Goal: Navigation & Orientation: Find specific page/section

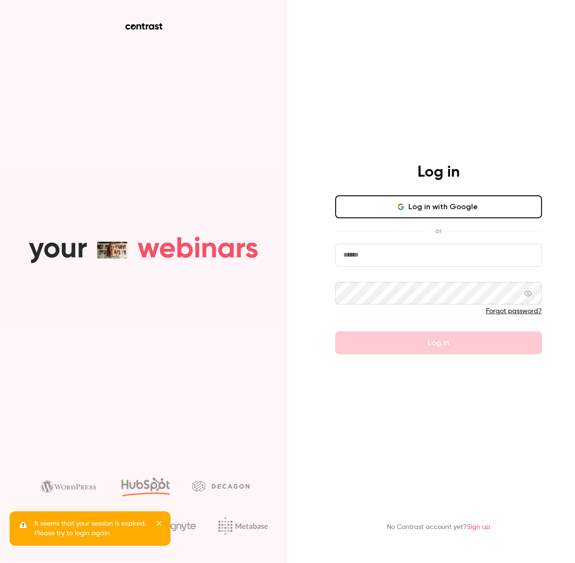
click at [434, 256] on input "email" at bounding box center [438, 255] width 207 height 23
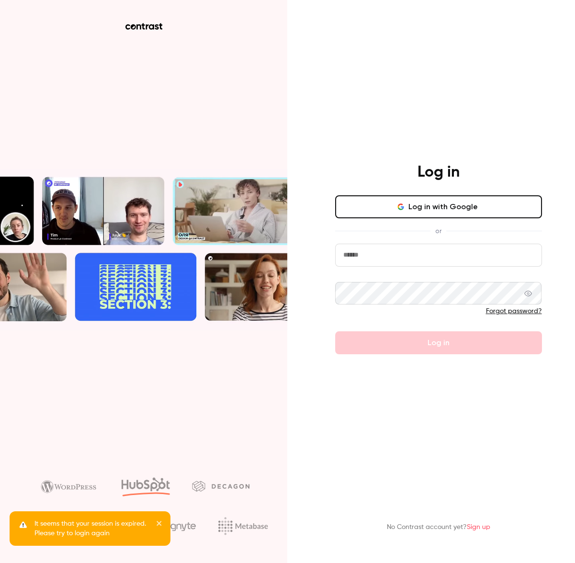
click at [0, 563] on com-1password-button at bounding box center [0, 563] width 0 height 0
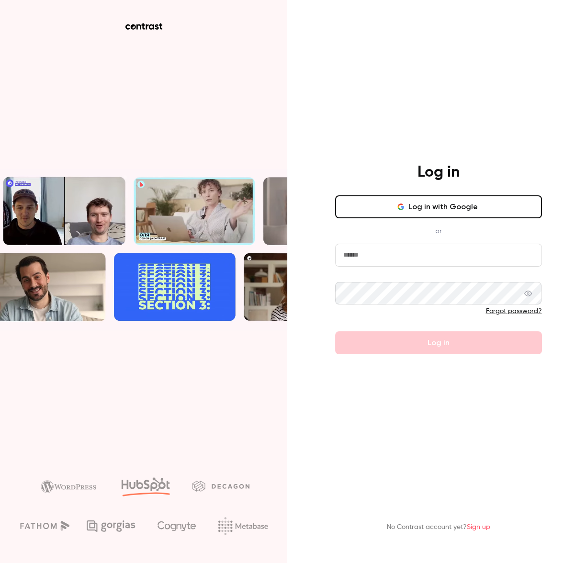
type input "**********"
